Goal: Task Accomplishment & Management: Manage account settings

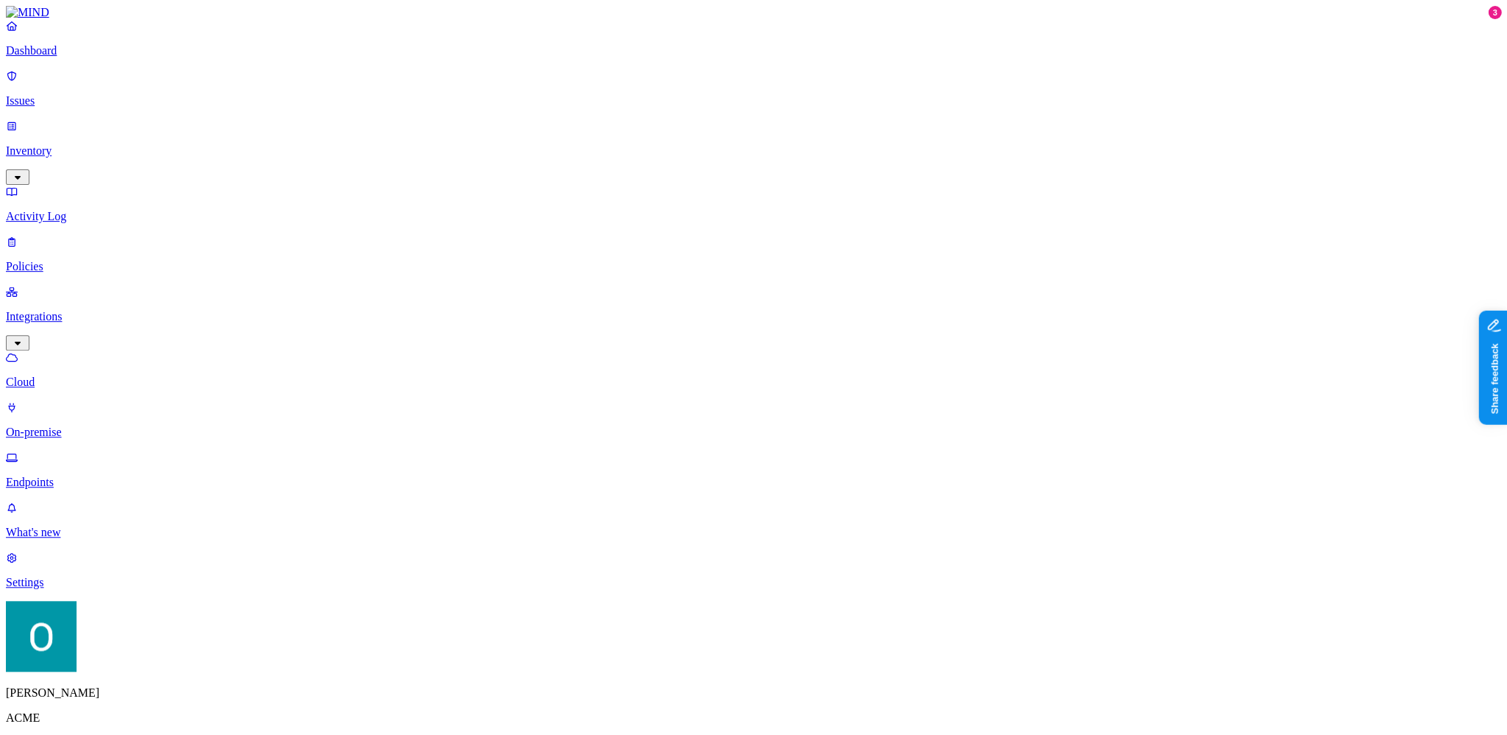
click at [24, 734] on icon "button" at bounding box center [18, 744] width 12 height 10
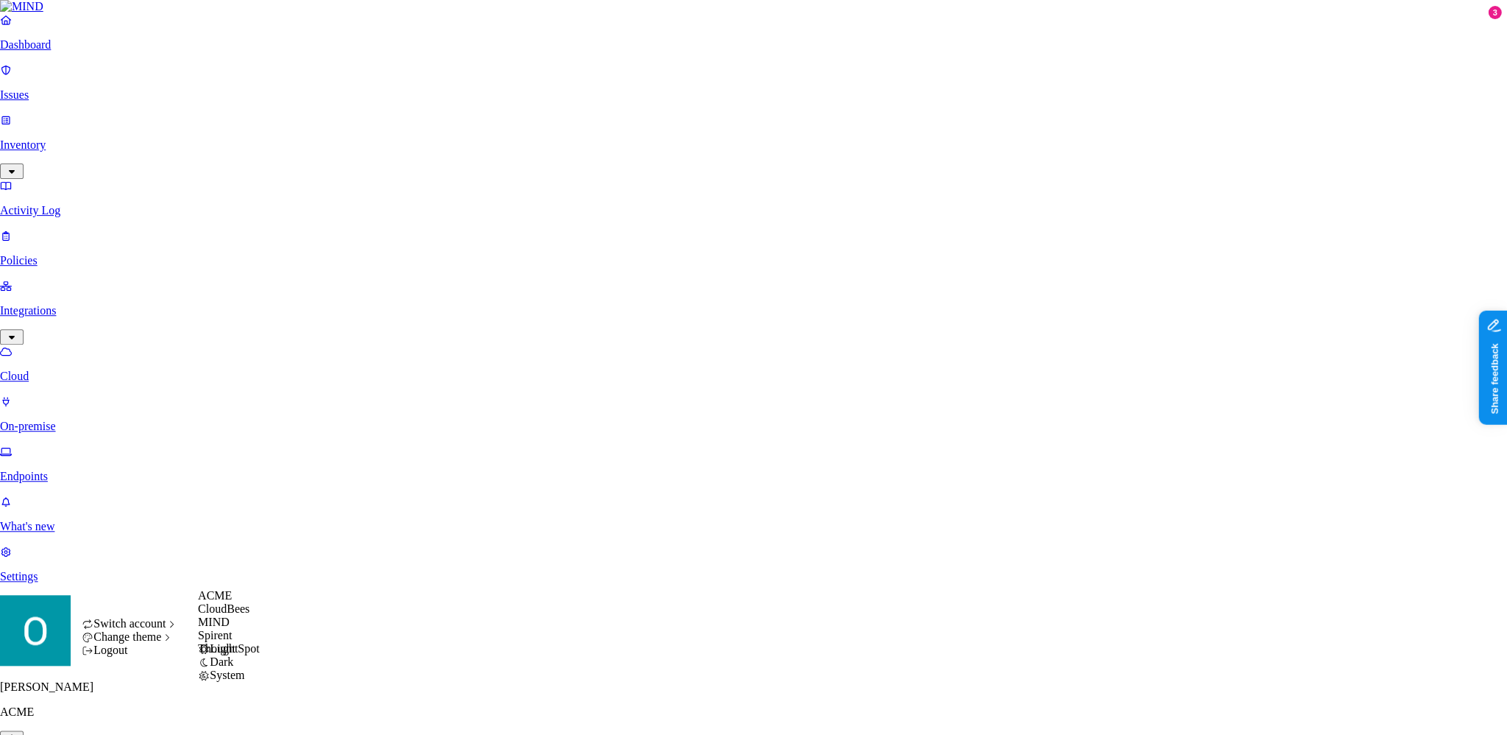
click at [147, 629] on span "Switch account" at bounding box center [129, 623] width 72 height 13
click at [230, 628] on span "MIND" at bounding box center [214, 621] width 32 height 13
